Goal: Information Seeking & Learning: Learn about a topic

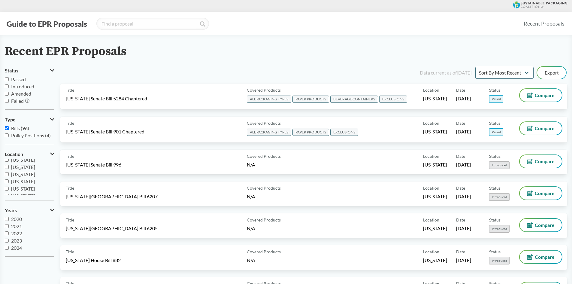
scroll to position [90, 0]
click at [21, 180] on span "[US_STATE]" at bounding box center [23, 181] width 24 height 6
click at [9, 180] on input "[US_STATE]" at bounding box center [7, 181] width 4 height 4
checkbox input "true"
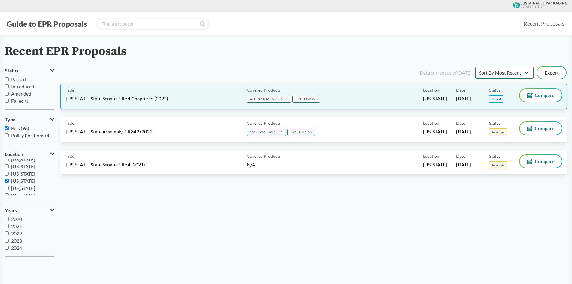
click at [219, 92] on div "Title [US_STATE] State Senate Bill 54 Chaptered (2022)" at bounding box center [155, 96] width 179 height 15
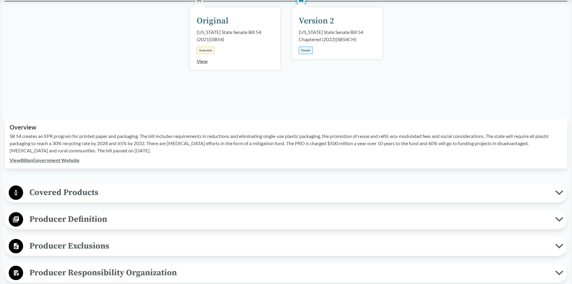
scroll to position [120, 0]
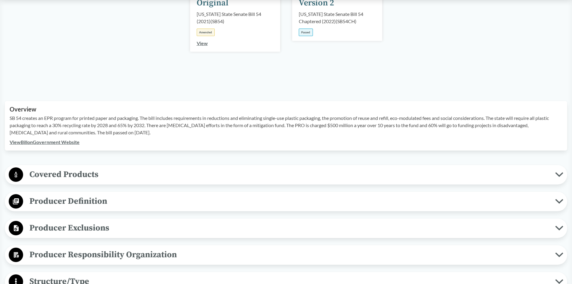
click at [89, 178] on span "Covered Products" at bounding box center [289, 174] width 532 height 14
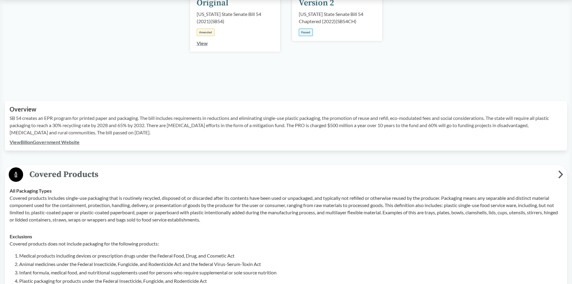
click at [89, 178] on span "Covered Products" at bounding box center [290, 174] width 535 height 14
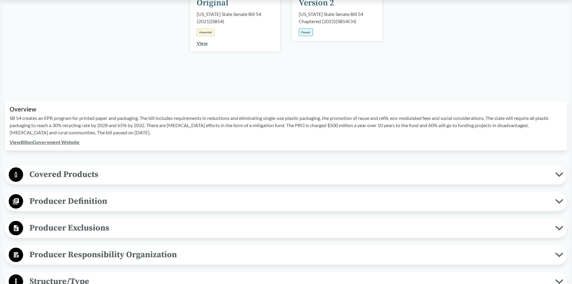
scroll to position [0, 0]
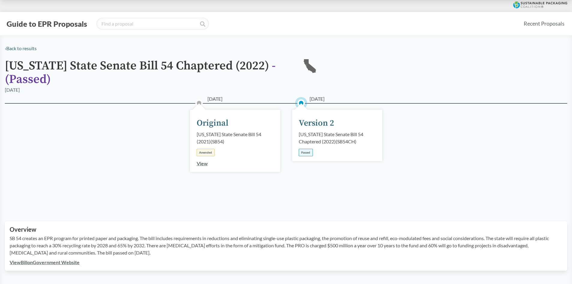
click at [315, 143] on div "[US_STATE] State Senate Bill 54 Chaptered (2022) ( SB54CH )" at bounding box center [337, 138] width 77 height 14
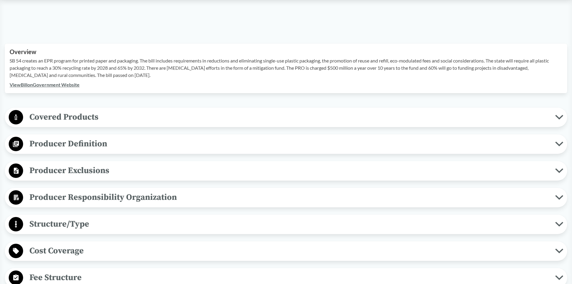
scroll to position [180, 0]
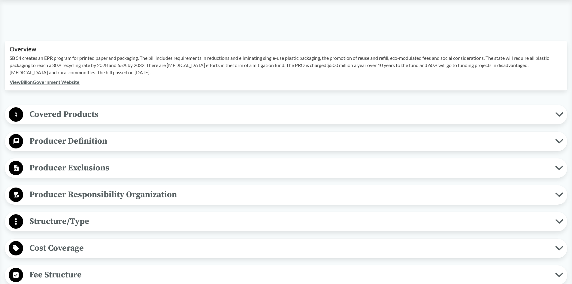
click at [108, 115] on span "Covered Products" at bounding box center [289, 114] width 532 height 14
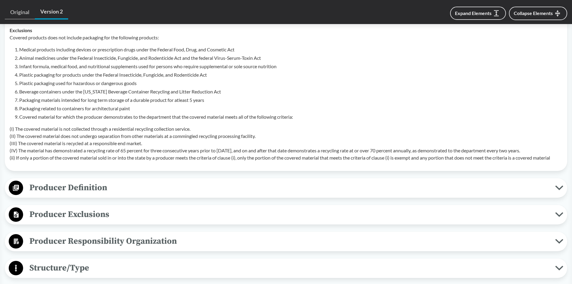
scroll to position [360, 0]
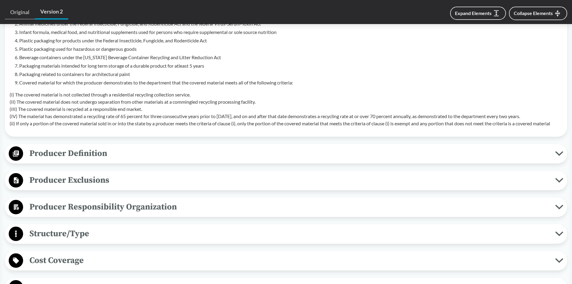
click at [120, 183] on span "Producer Exclusions" at bounding box center [289, 180] width 532 height 14
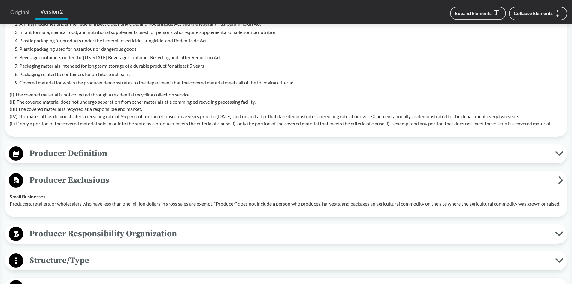
click at [121, 179] on span "Producer Exclusions" at bounding box center [290, 180] width 535 height 14
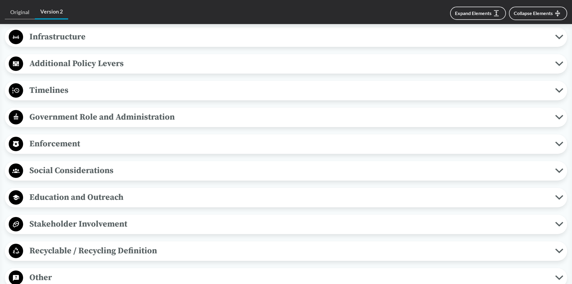
scroll to position [720, 0]
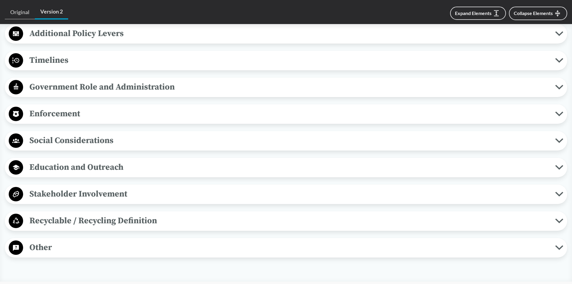
click at [111, 220] on span "Recyclable / Recycling Definition" at bounding box center [289, 221] width 532 height 14
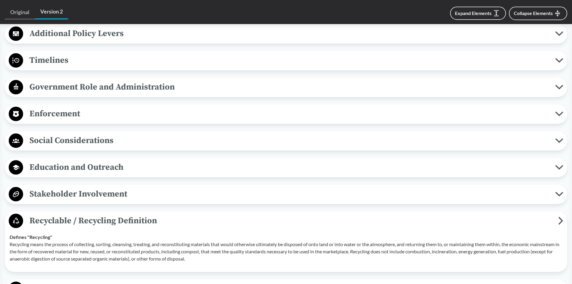
click at [111, 220] on span "Recyclable / Recycling Definition" at bounding box center [290, 221] width 535 height 14
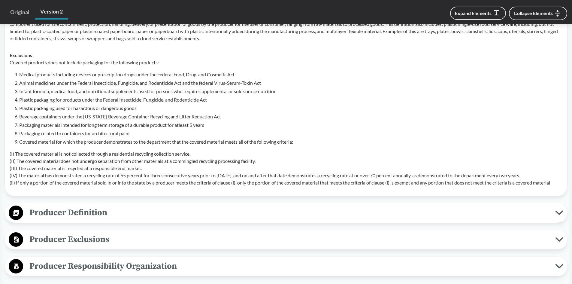
scroll to position [300, 0]
click at [82, 126] on li "Packaging materials intended for long term storage of a durable product for atl…" at bounding box center [290, 125] width 543 height 7
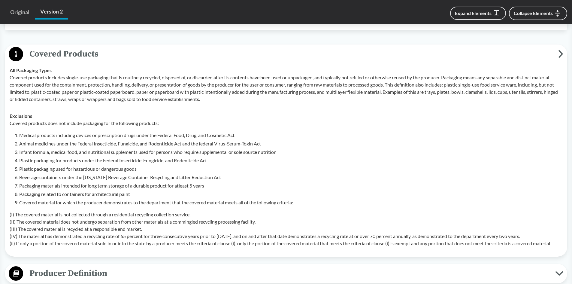
scroll to position [240, 0]
